Goal: Task Accomplishment & Management: Use online tool/utility

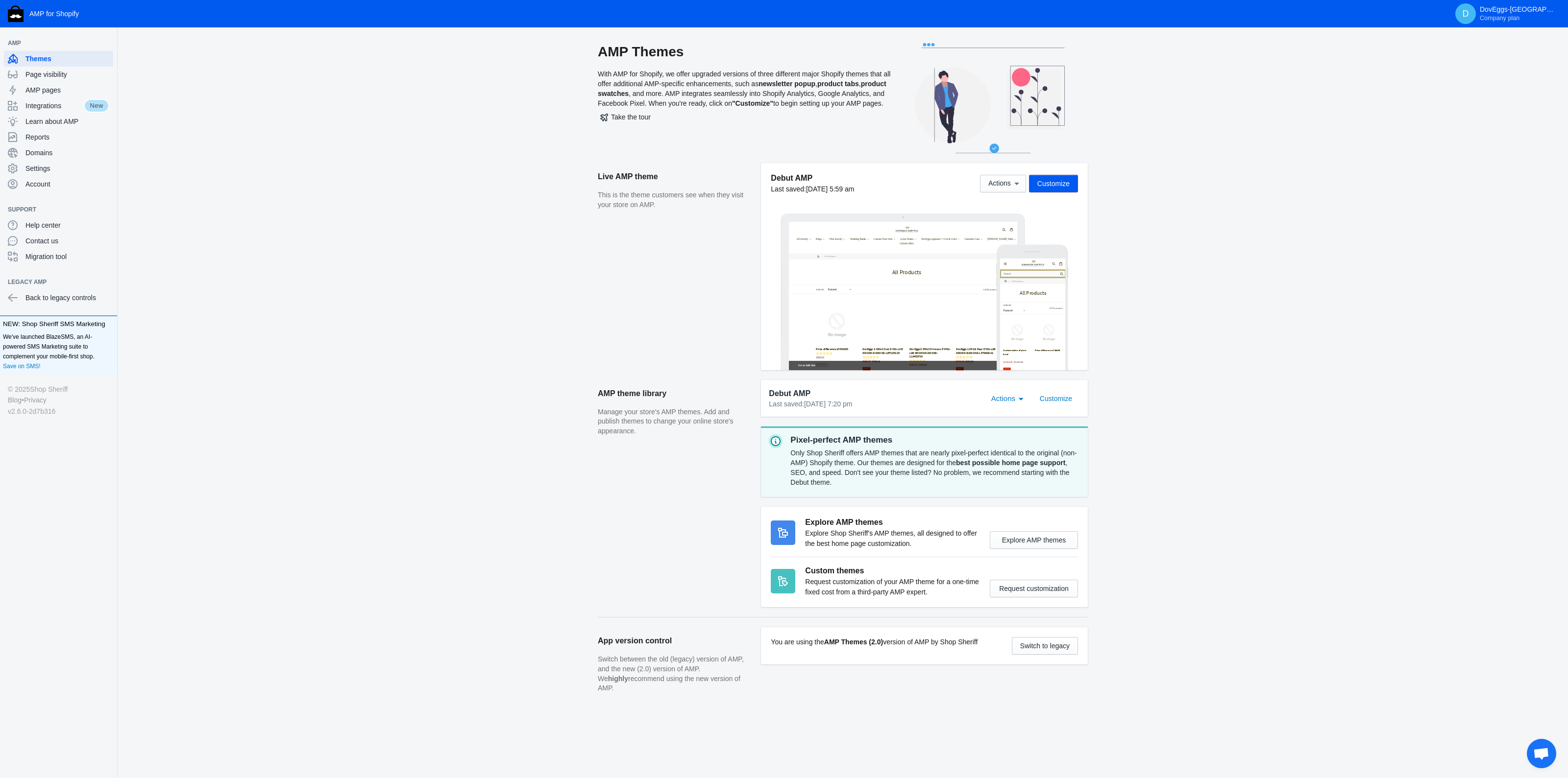
drag, startPoint x: 1546, startPoint y: 766, endPoint x: 1544, endPoint y: 756, distance: 10.2
click at [1546, 764] on span "Open chat" at bounding box center [1541, 754] width 30 height 30
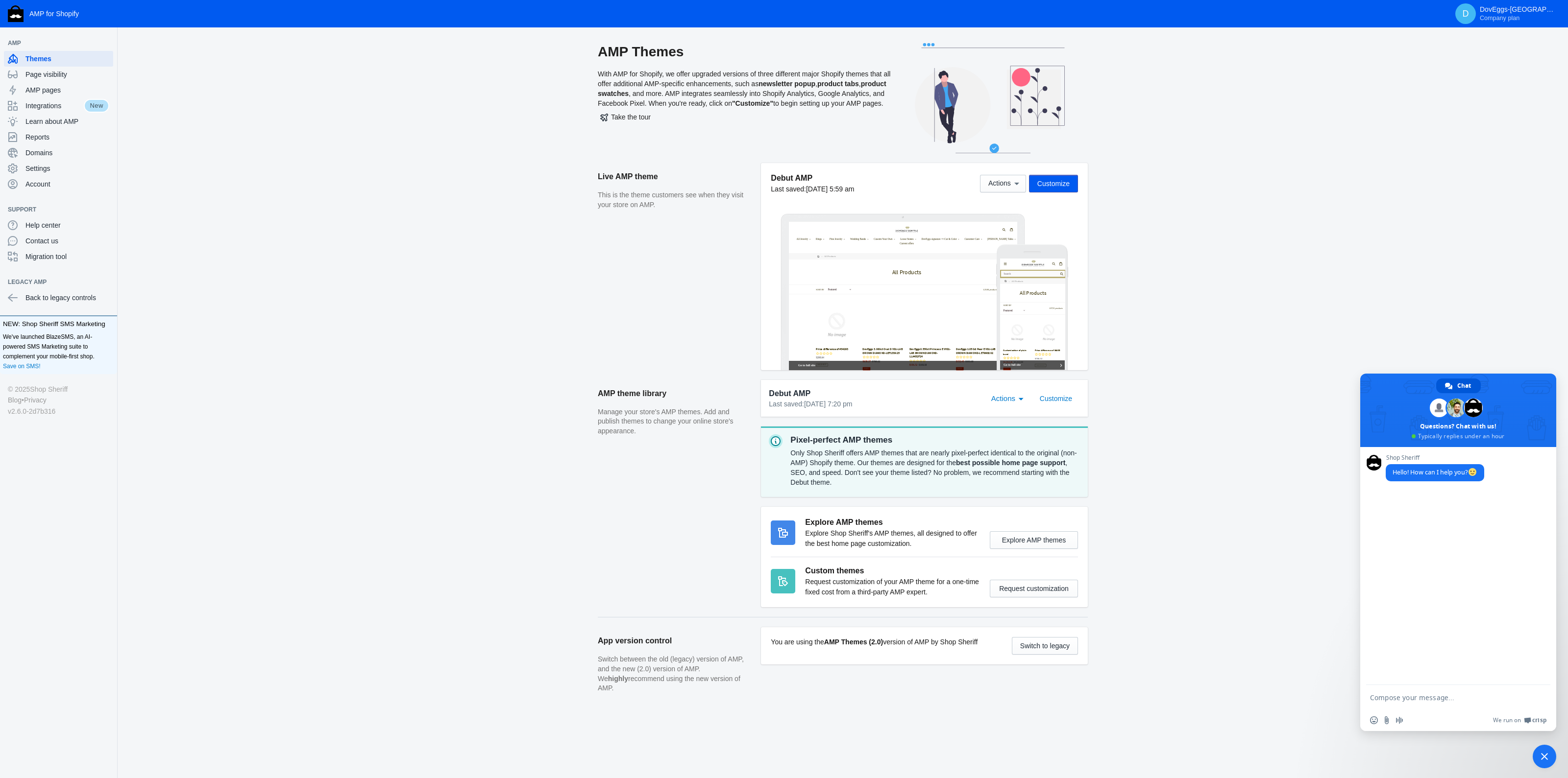
click at [1544, 756] on span "Close chat" at bounding box center [1544, 756] width 7 height 7
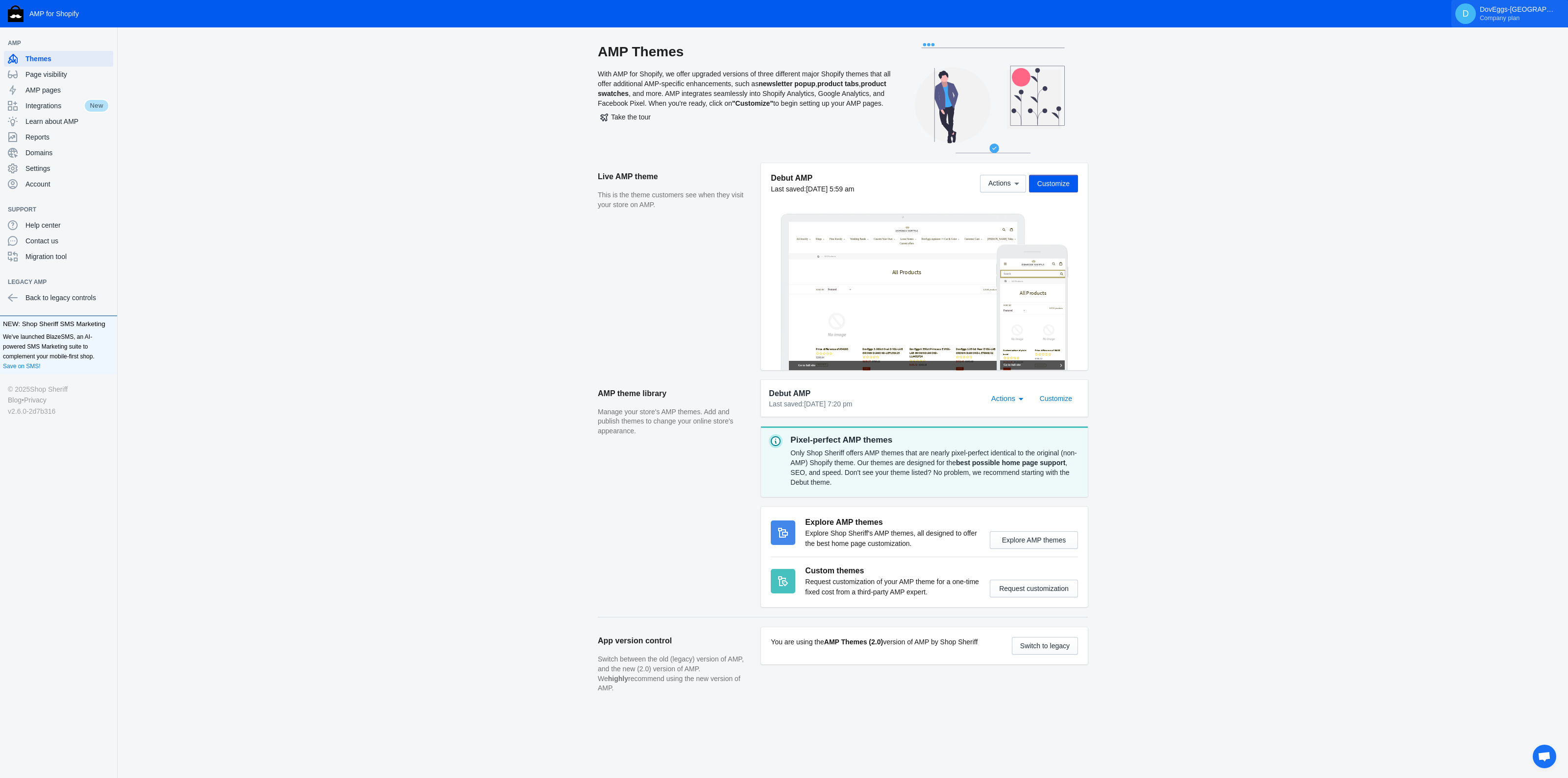
click at [1518, 10] on p "DovEggs-Seattle Company plan" at bounding box center [1519, 13] width 79 height 17
click at [967, 311] on div at bounding box center [784, 389] width 1568 height 778
click at [1041, 185] on span "Customize" at bounding box center [1053, 183] width 32 height 8
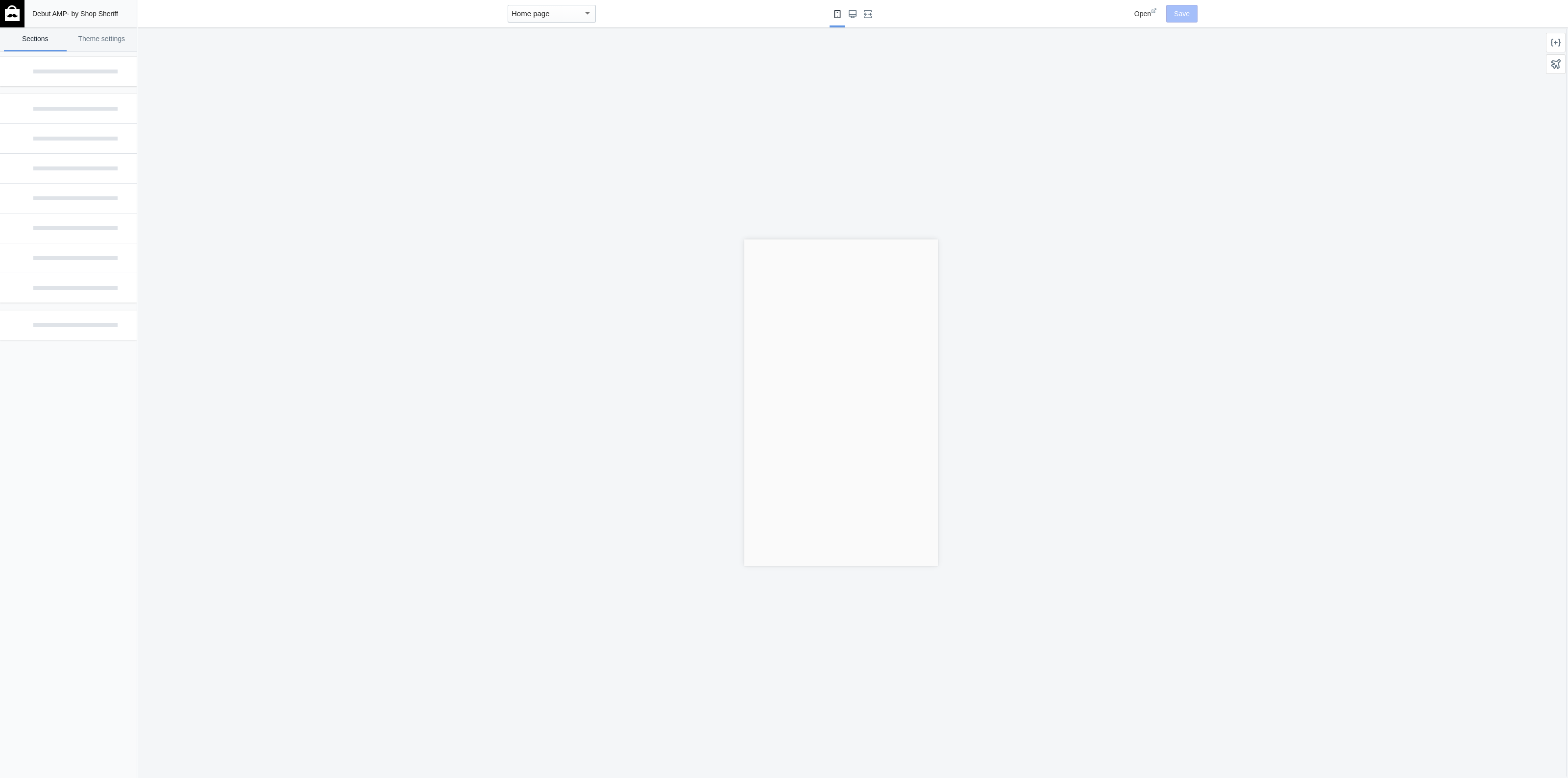
click at [1143, 15] on span "Open" at bounding box center [1142, 13] width 17 height 8
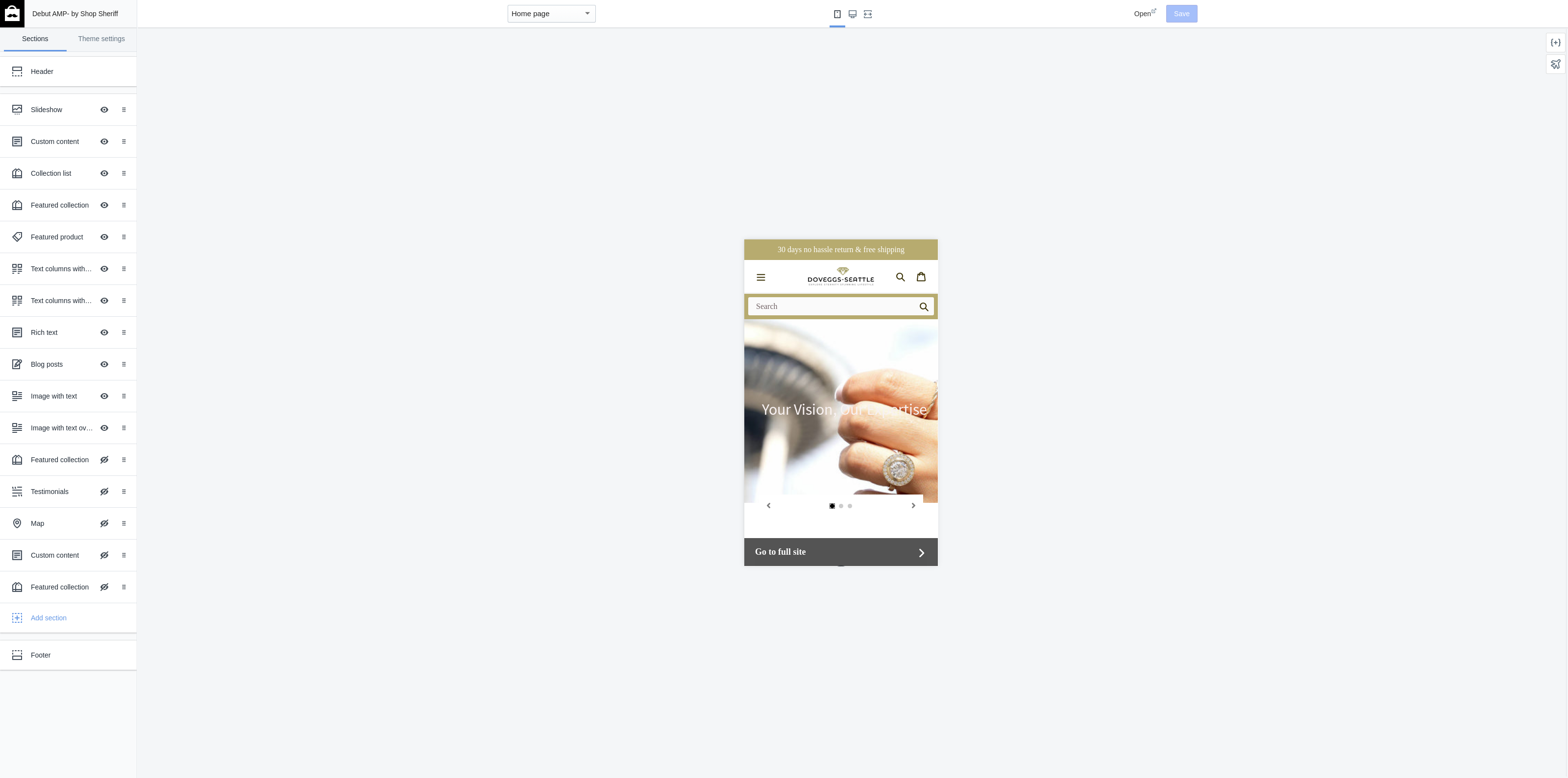
click at [875, 401] on h2 "Your Vision, Our Expertise" at bounding box center [840, 408] width 172 height 18
click at [62, 112] on div "Slideshow" at bounding box center [62, 109] width 63 height 10
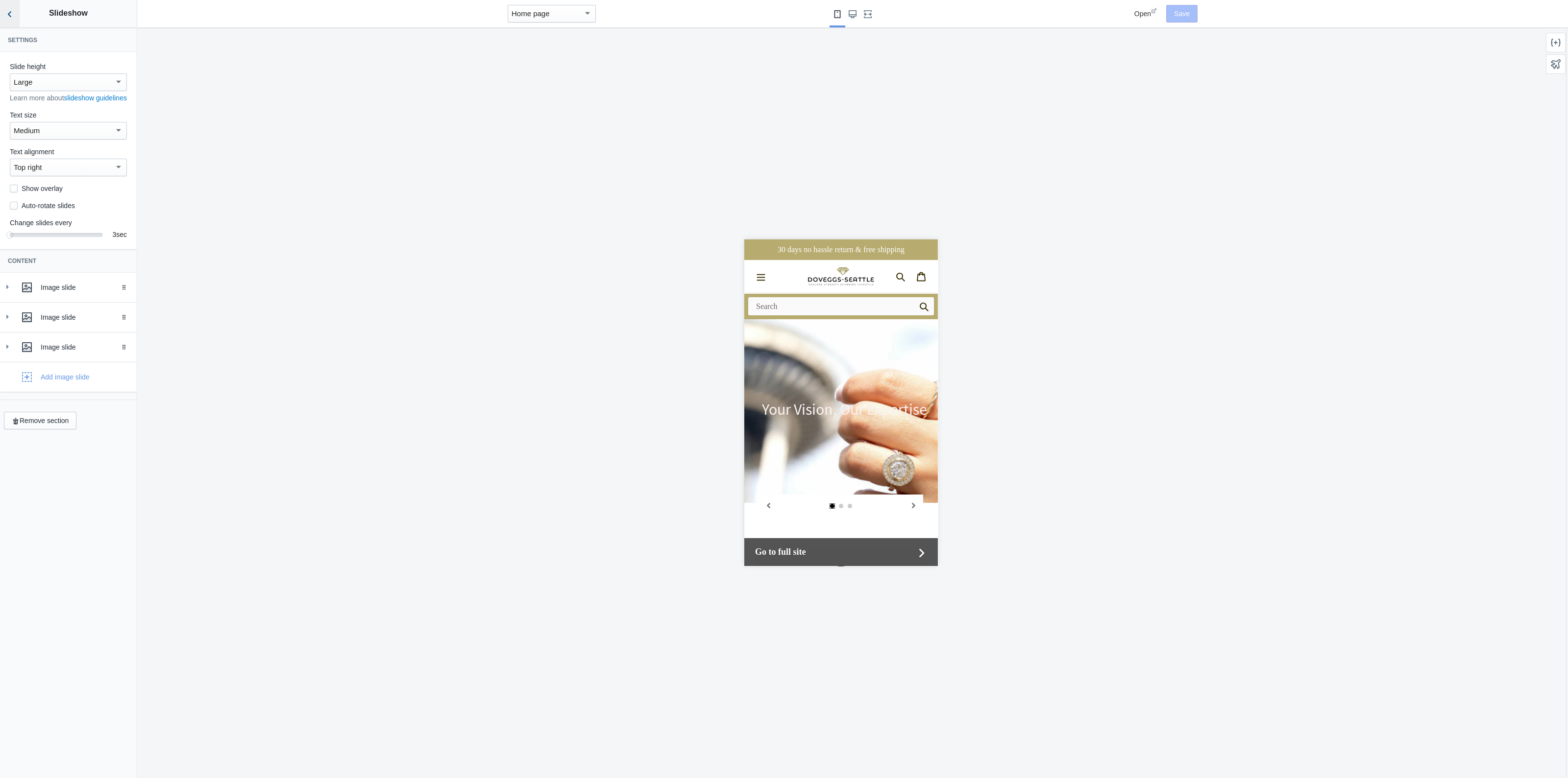
click at [10, 13] on icon "Back to sections" at bounding box center [10, 14] width 10 height 10
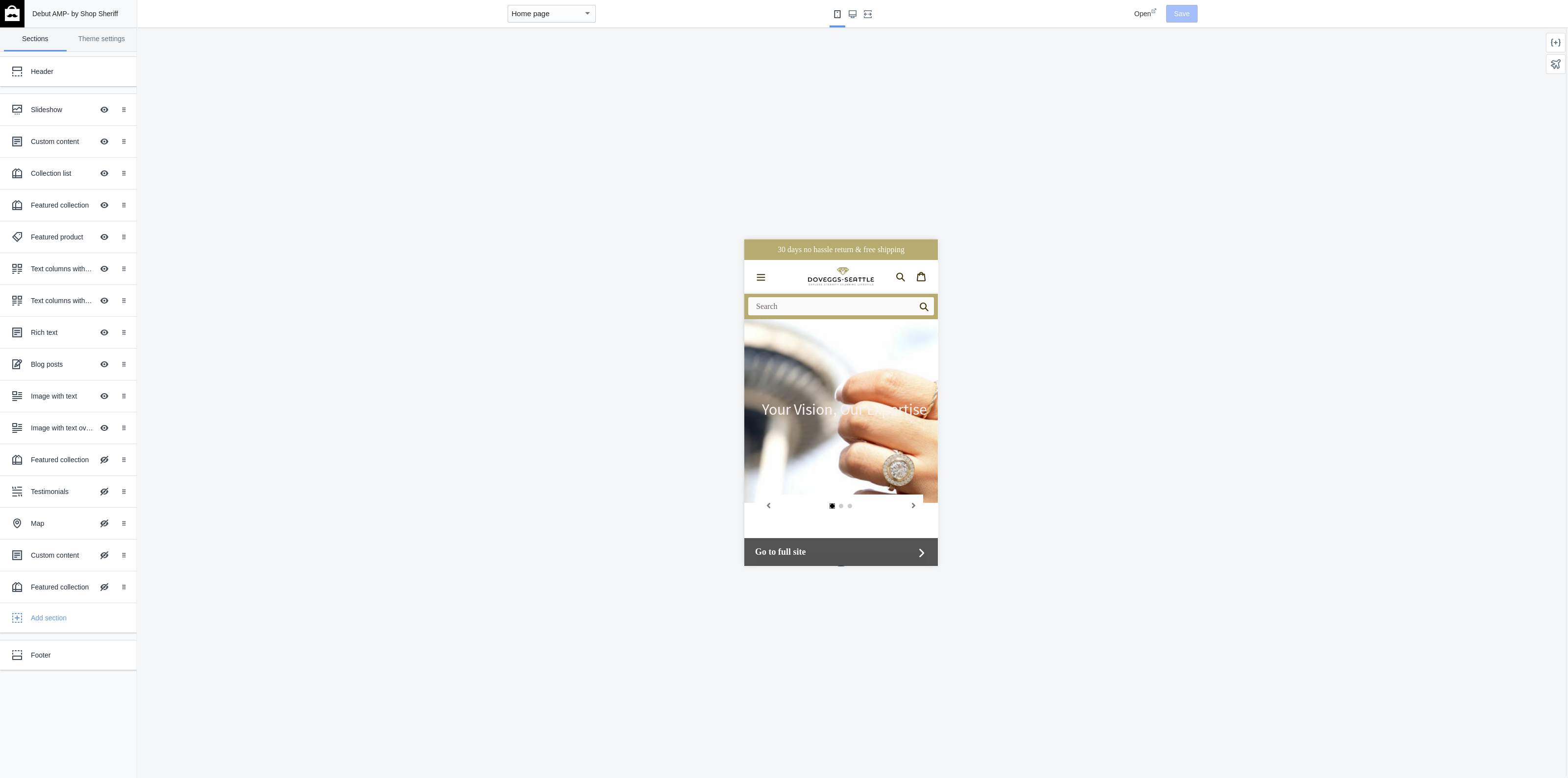
click at [10, 13] on img at bounding box center [12, 13] width 15 height 16
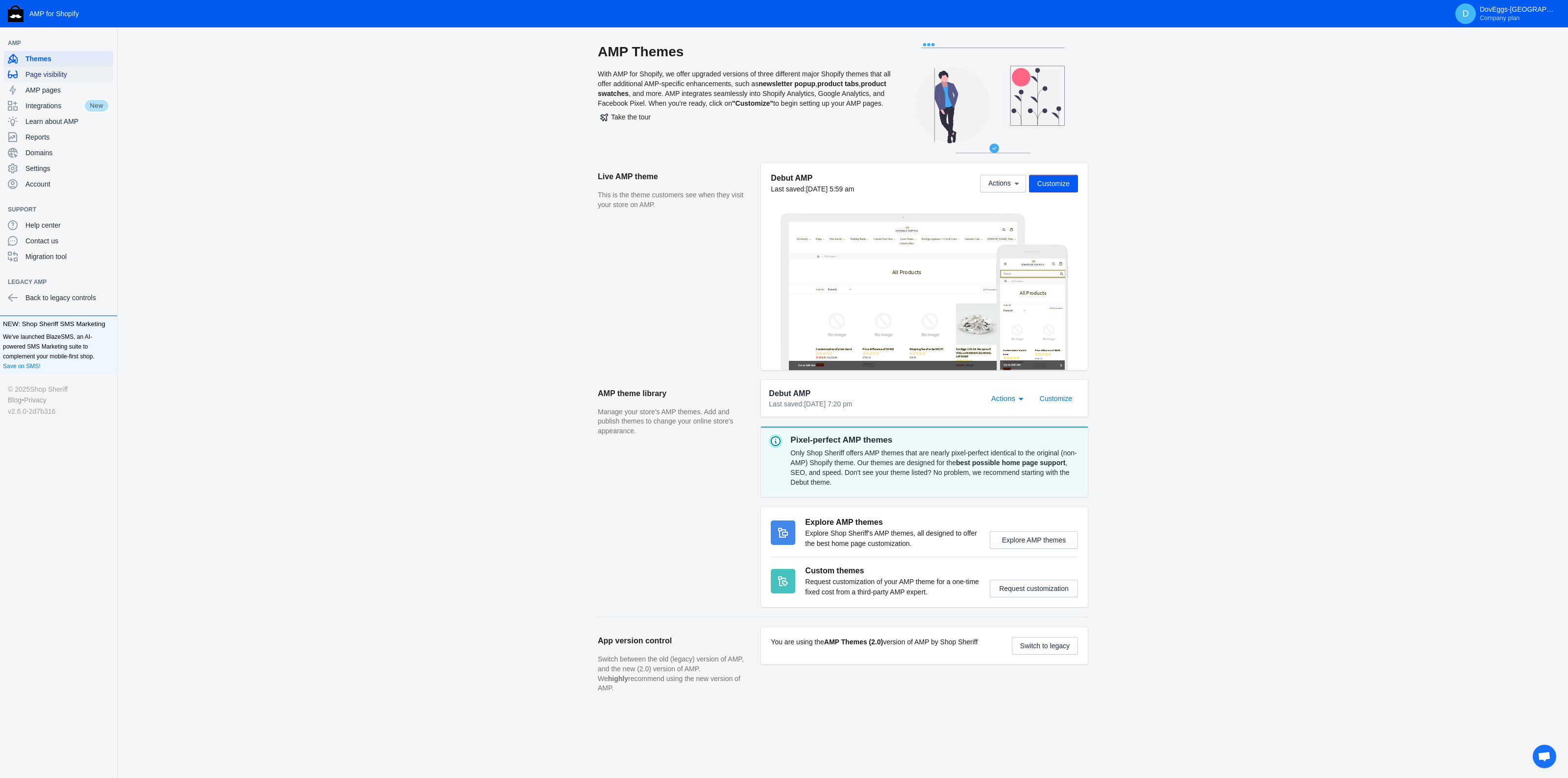
click at [51, 70] on span "Page visibility" at bounding box center [67, 74] width 84 height 10
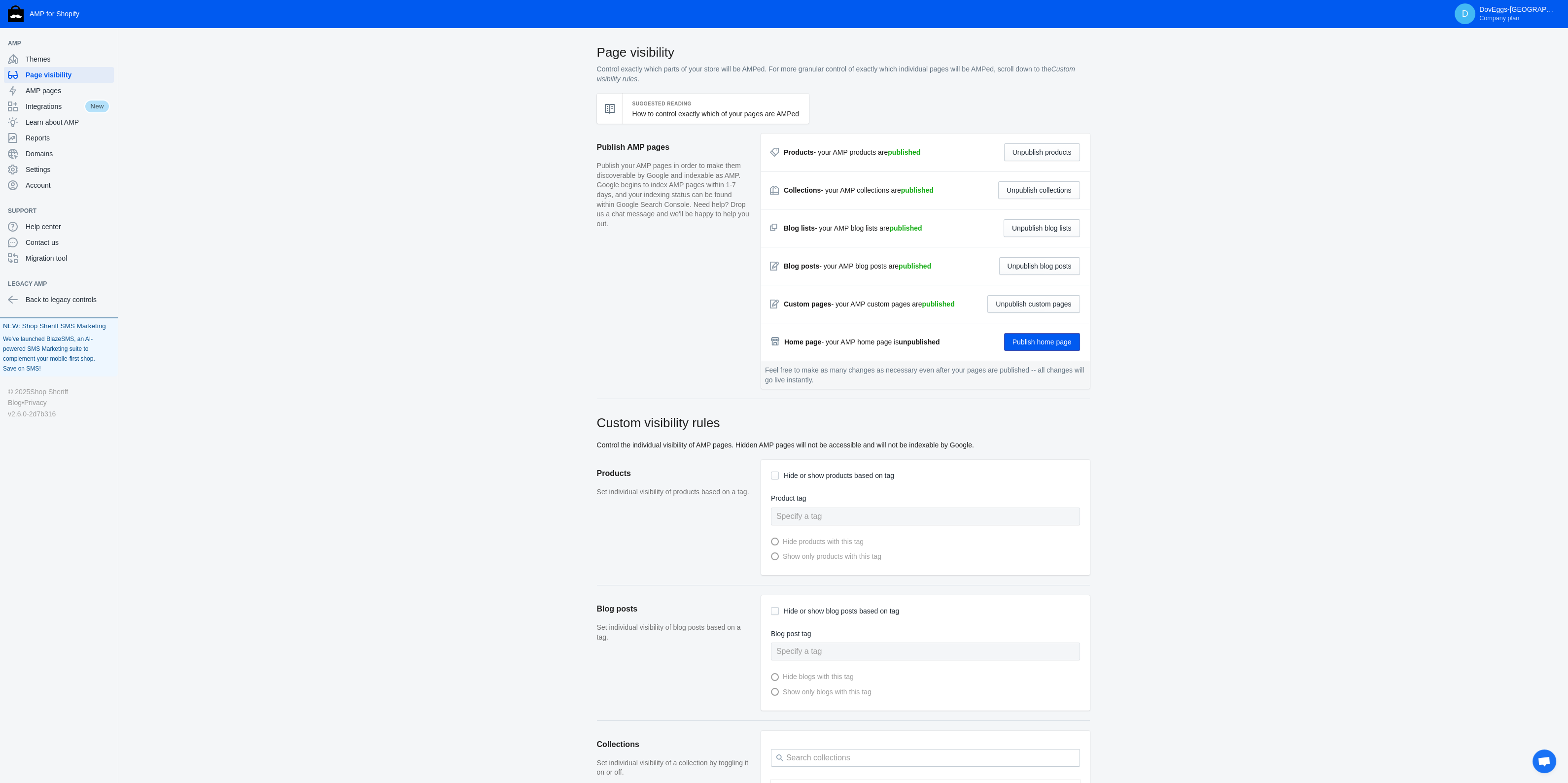
click at [41, 363] on link "Save on SMS!" at bounding box center [21, 368] width 38 height 10
